Goal: Information Seeking & Learning: Learn about a topic

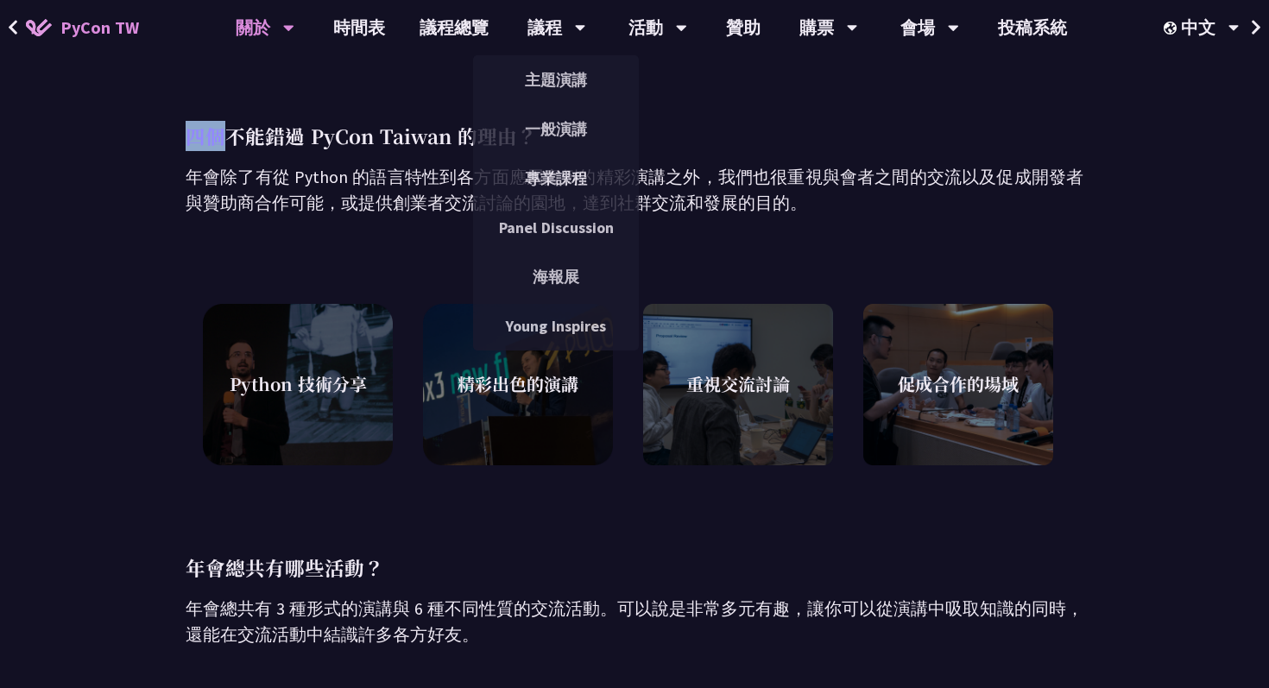
scroll to position [522, 0]
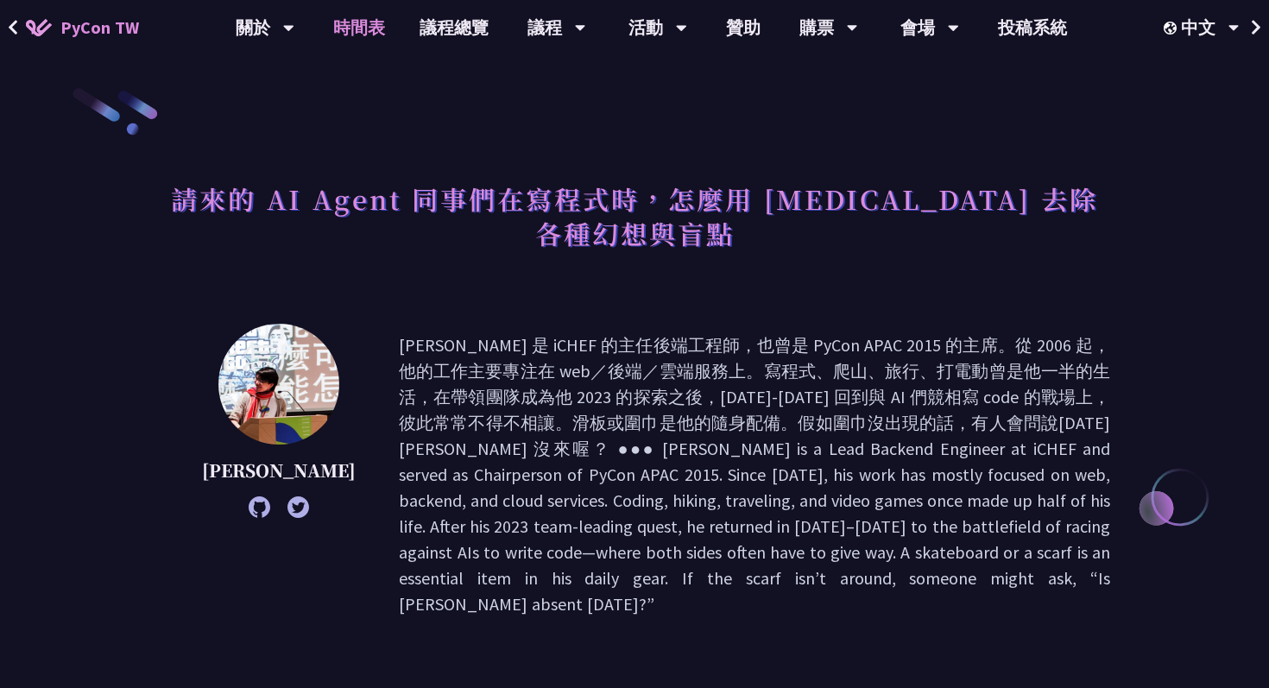
click at [349, 28] on link "時間表" at bounding box center [359, 27] width 86 height 55
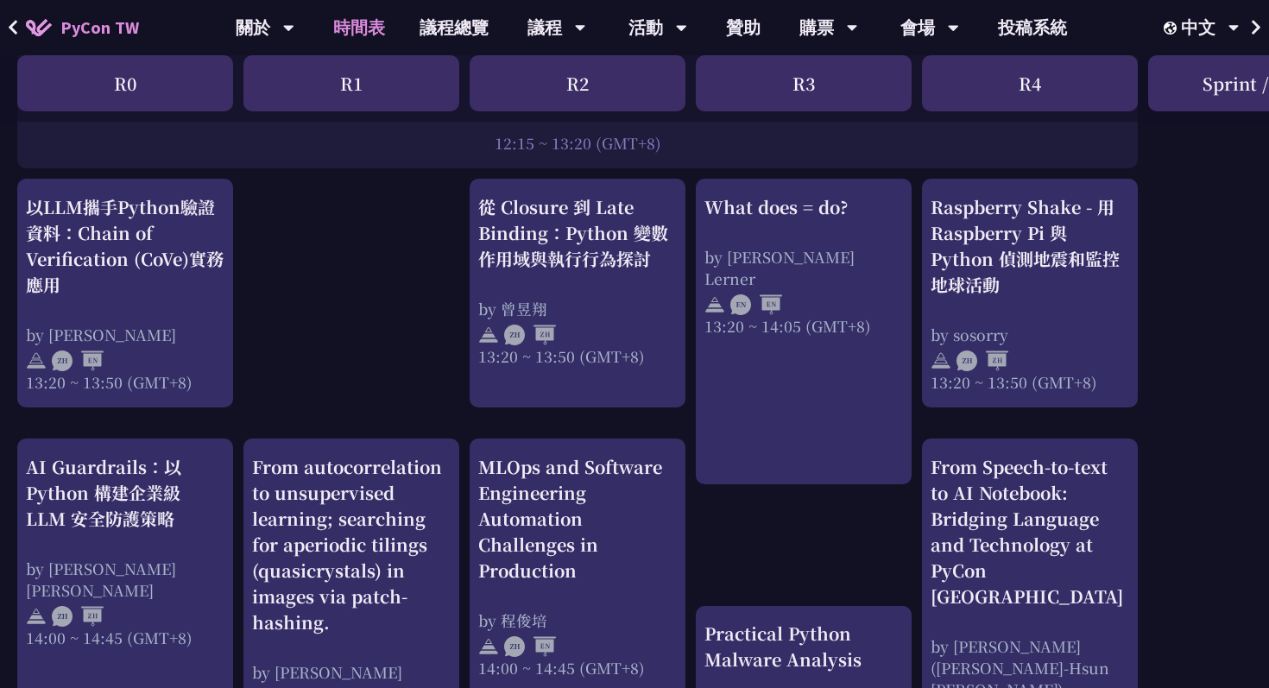
scroll to position [1536, 0]
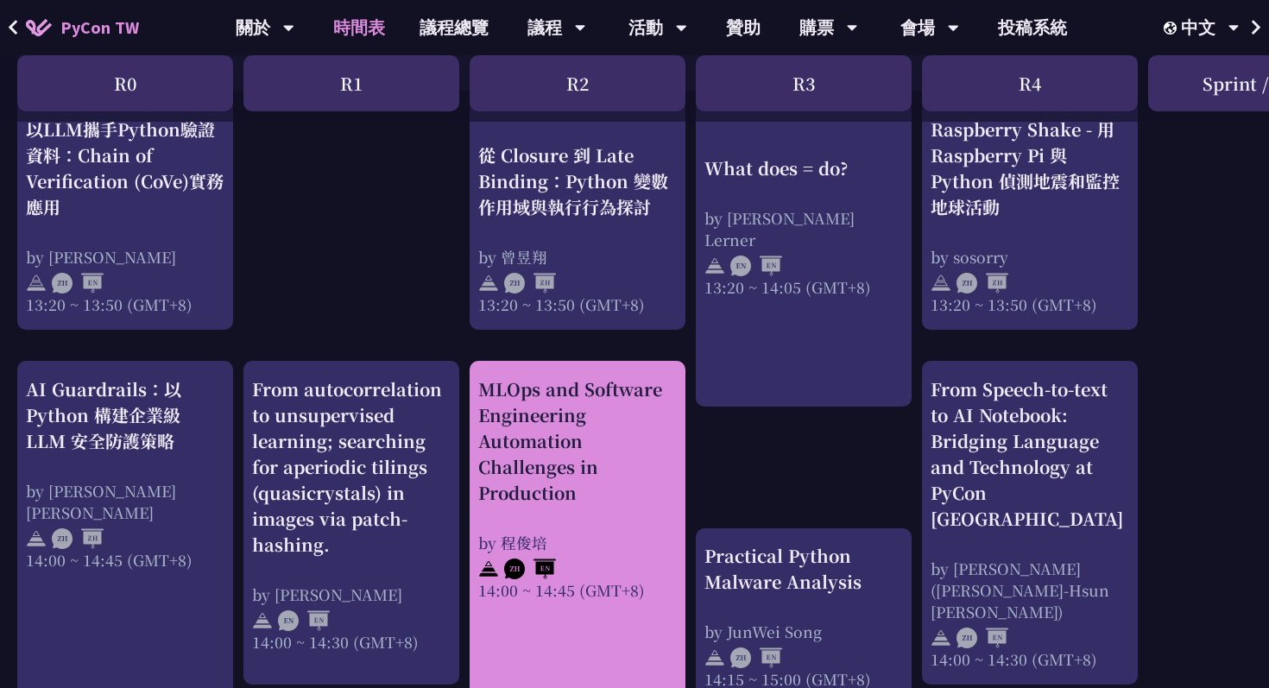
click at [587, 552] on div "by 程俊培" at bounding box center [577, 543] width 199 height 22
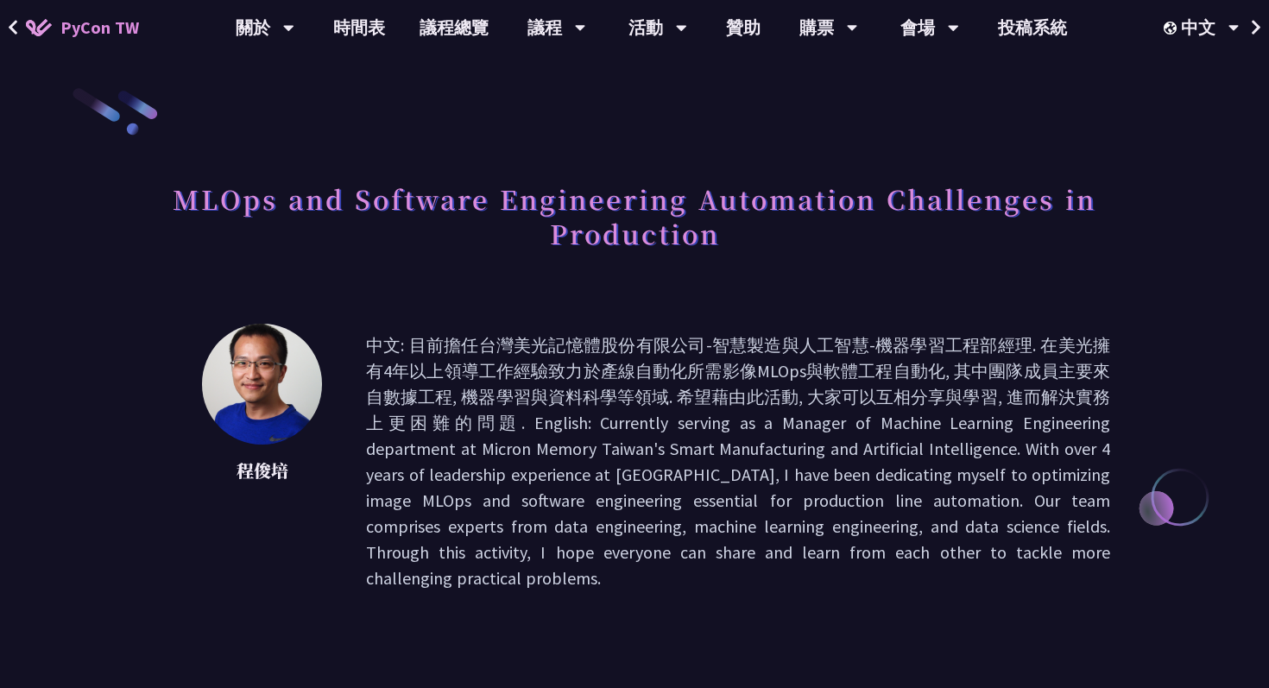
click at [430, 208] on h1 "MLOps and Software Engineering Automation Challenges in Production" at bounding box center [635, 216] width 952 height 86
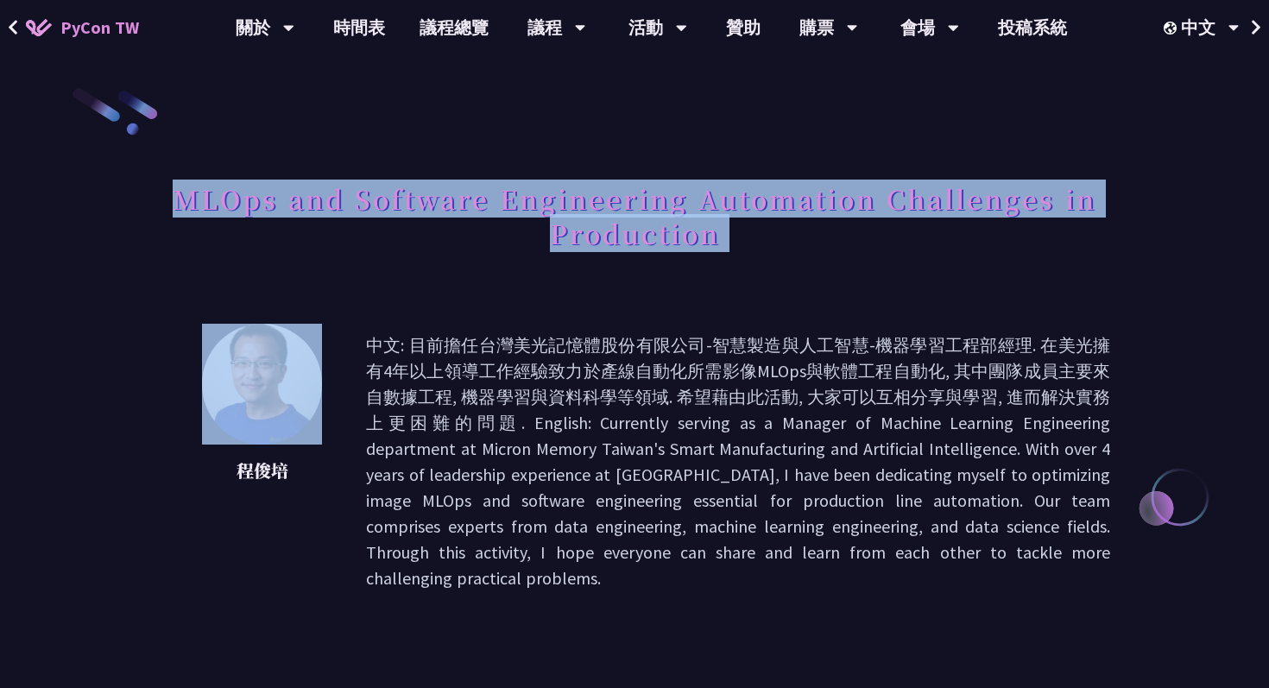
click at [430, 208] on h1 "MLOps and Software Engineering Automation Challenges in Production" at bounding box center [635, 216] width 952 height 86
copy div "MLOps and Software Engineering Automation Challenges in Production"
